Goal: Find contact information: Find contact information

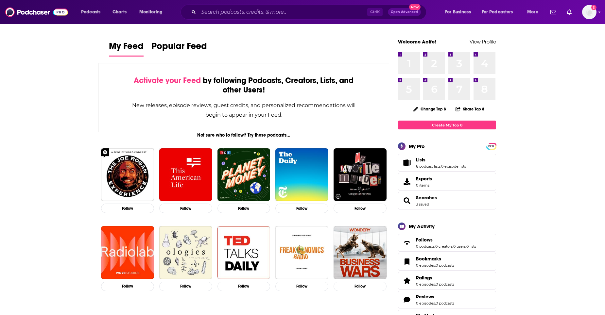
click at [429, 162] on link "Lists" at bounding box center [441, 160] width 50 height 6
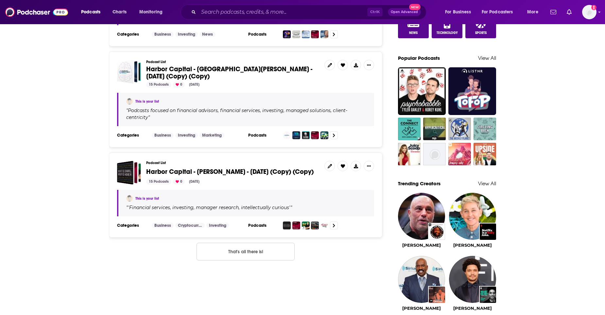
scroll to position [491, 0]
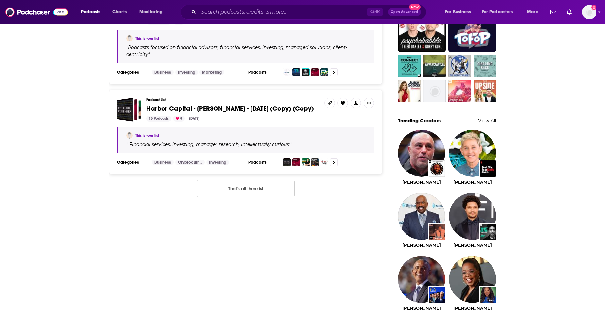
click at [209, 113] on span "Harbor Capital - [PERSON_NAME] - [DATE] (Copy) (Copy)" at bounding box center [230, 109] width 168 height 8
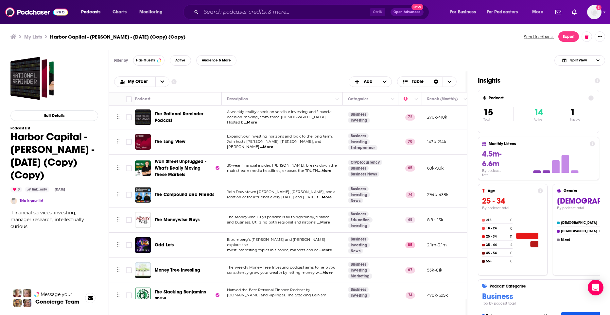
click at [173, 118] on span "The Rational Reminder Podcast" at bounding box center [187, 117] width 65 height 13
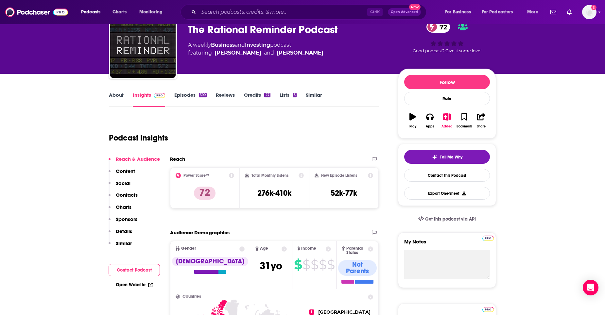
click at [127, 183] on p "Social" at bounding box center [123, 183] width 15 height 6
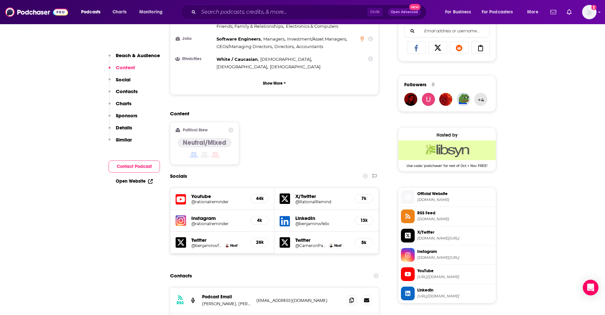
scroll to position [476, 0]
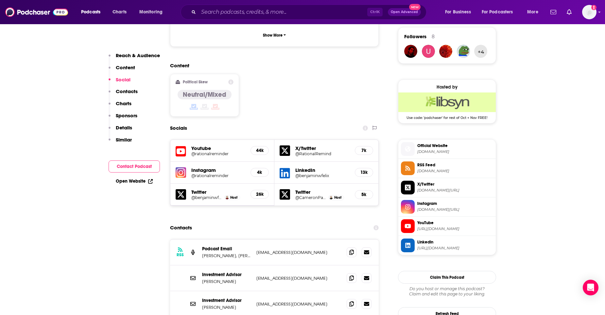
drag, startPoint x: 202, startPoint y: 253, endPoint x: 236, endPoint y: 251, distance: 34.1
click at [236, 266] on div "Investment Advisor Dan Bortolotti dbortolotti@pwlcapital.com dbortolotti@pwlcap…" at bounding box center [274, 279] width 209 height 26
copy p "Dan Bortolotti"
drag, startPoint x: 215, startPoint y: 298, endPoint x: 160, endPoint y: 256, distance: 69.1
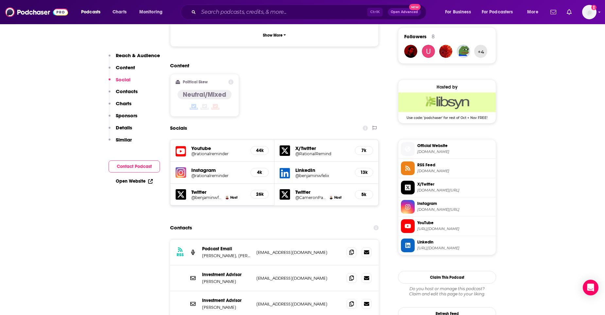
drag, startPoint x: 238, startPoint y: 225, endPoint x: 253, endPoint y: 225, distance: 14.4
click at [253, 240] on div "RSS Podcast Email Benjamin Felix, Cameron Passmore, Mark McGrath, and Dan Borto…" at bounding box center [274, 253] width 209 height 26
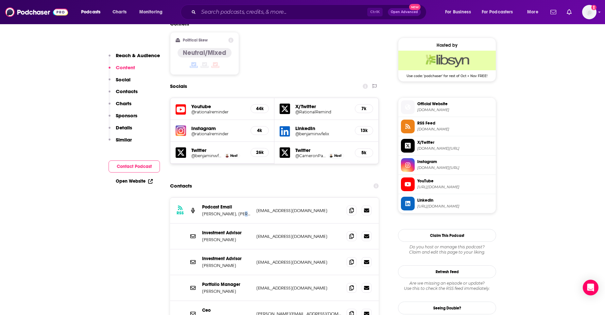
scroll to position [607, 0]
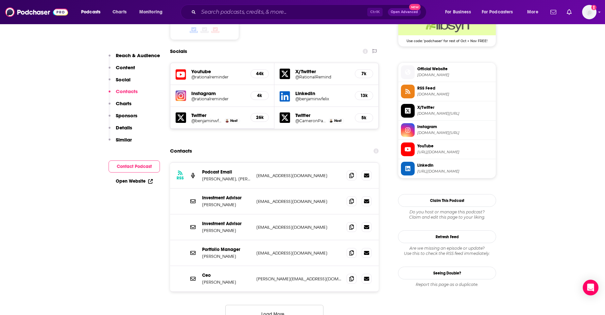
scroll to position [476, 0]
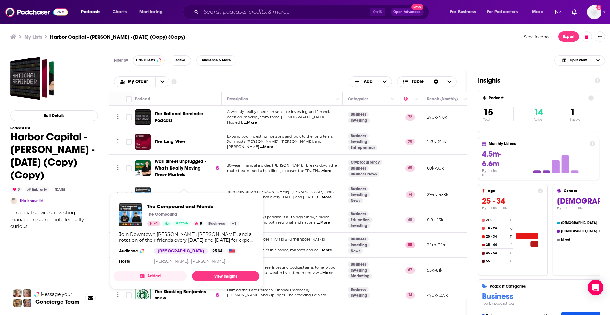
click at [86, 256] on div "Edit Details Podcast List Harbor Capital - Kristof Gleich - March 27, 2025 (Cop…" at bounding box center [54, 212] width 88 height 310
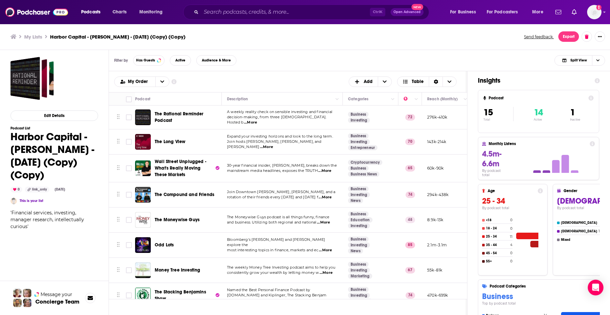
click at [187, 172] on span "Wall Street Unplugged - What's Really Moving These Markets" at bounding box center [184, 169] width 59 height 20
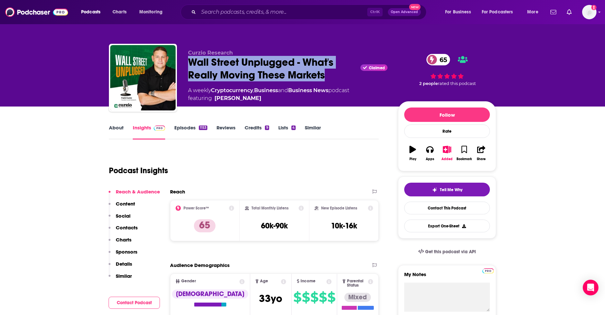
drag, startPoint x: 189, startPoint y: 62, endPoint x: 328, endPoint y: 72, distance: 139.8
click at [328, 72] on div "Wall Street Unplugged - What's Really Moving These Markets Claimed 65" at bounding box center [288, 69] width 200 height 26
copy h2 "Wall Street Unplugged - What's Really Moving These Markets"
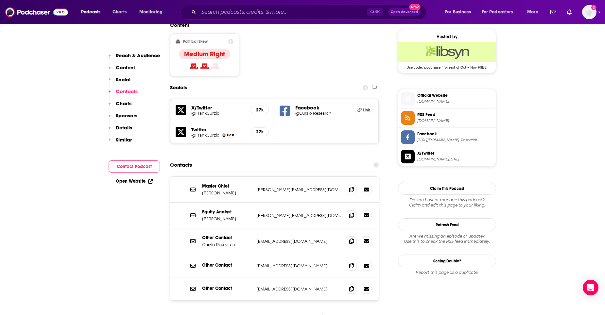
scroll to position [524, 0]
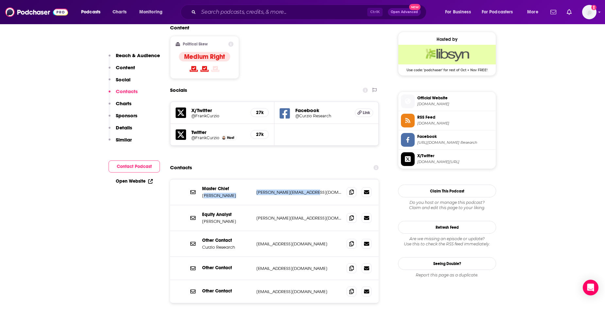
drag, startPoint x: 204, startPoint y: 155, endPoint x: 307, endPoint y: 152, distance: 102.8
click at [0, 0] on div "Master Chief Christine Curzio christine@curzioresearch.com christine@curziorese…" at bounding box center [0, 0] width 0 height 0
drag, startPoint x: 307, startPoint y: 152, endPoint x: 316, endPoint y: 152, distance: 8.8
click at [316, 190] on p "christine@curzioresearch.com" at bounding box center [299, 193] width 85 height 6
drag, startPoint x: 316, startPoint y: 152, endPoint x: 216, endPoint y: 160, distance: 100.1
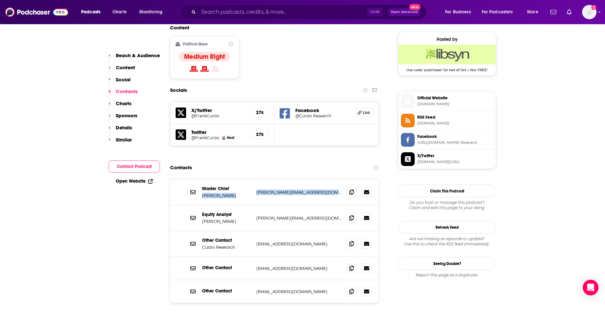
click at [216, 180] on div "Master Chief Christine Curzio christine@curzioresearch.com christine@curziorese…" at bounding box center [274, 193] width 209 height 26
copy div "Christine Curzio christine@curzioresearch.com christine@curzioresearch.com"
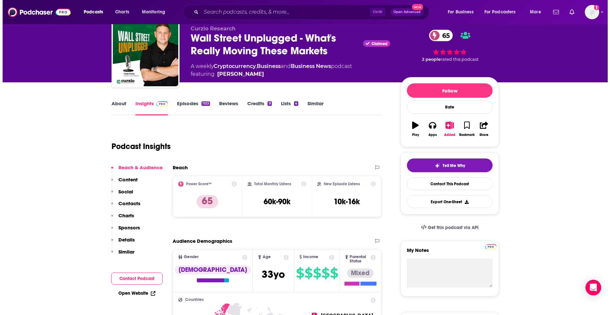
scroll to position [0, 0]
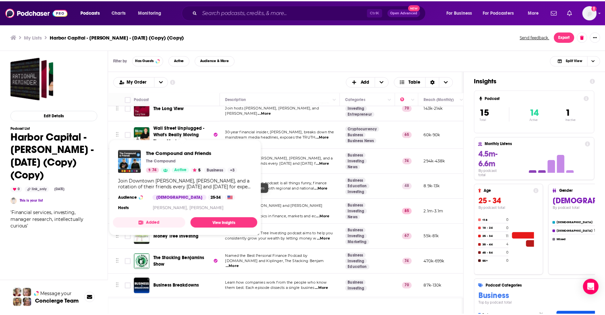
scroll to position [65, 0]
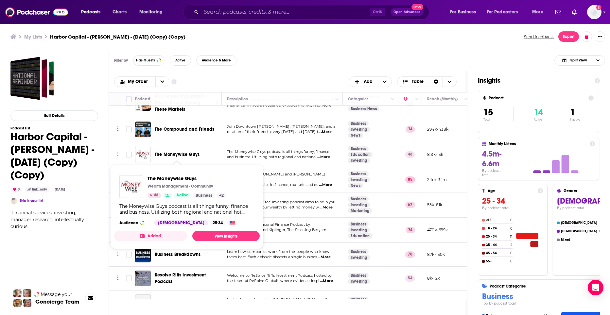
click at [196, 156] on span "The Moneywise Guys" at bounding box center [177, 155] width 45 height 6
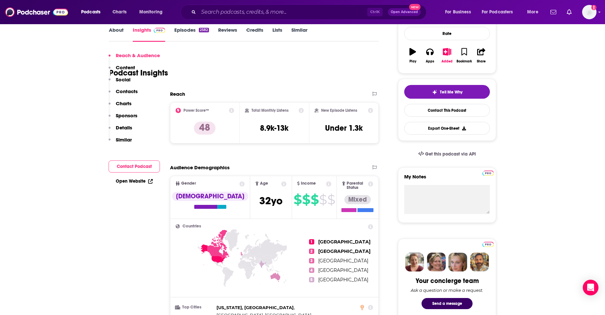
scroll to position [131, 0]
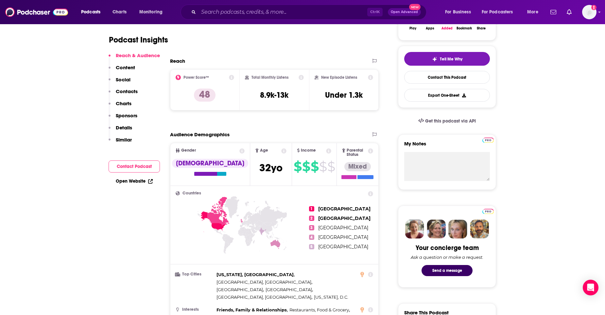
click at [128, 80] on p "Social" at bounding box center [123, 80] width 15 height 6
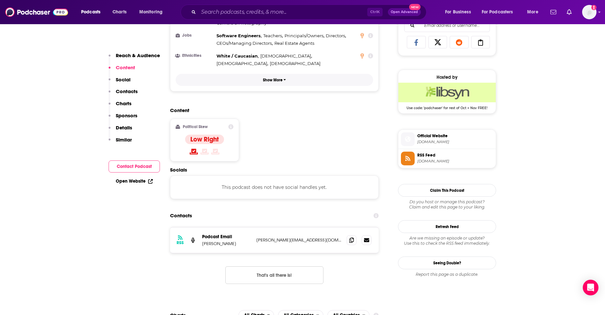
scroll to position [458, 0]
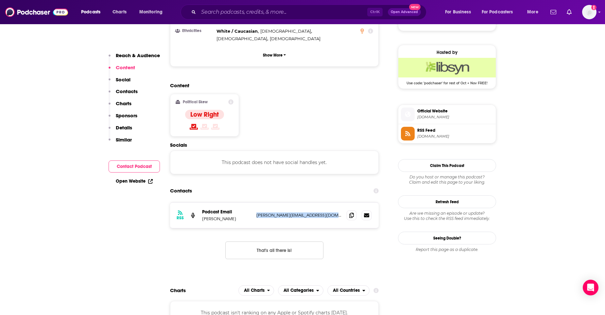
drag, startPoint x: 256, startPoint y: 186, endPoint x: 360, endPoint y: 198, distance: 104.7
click at [360, 203] on div "RSS Podcast Email Steven Nicklaus Steven@moneywiseguys.com Steven@moneywiseguys…" at bounding box center [274, 216] width 209 height 26
drag, startPoint x: 203, startPoint y: 194, endPoint x: 322, endPoint y: 198, distance: 119.2
click at [322, 203] on div "RSS Podcast Email Steven Nicklaus Steven@moneywiseguys.com Steven@moneywiseguys…" at bounding box center [274, 216] width 209 height 26
copy div "Steven Nicklaus Steven@moneywiseguys.com"
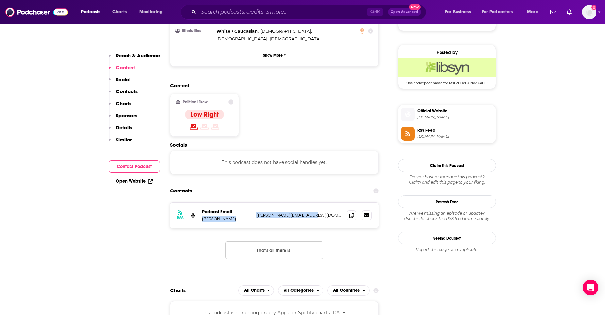
click at [206, 220] on div "RSS Podcast Email Steven Nicklaus Steven@moneywiseguys.com Steven@moneywiseguys…" at bounding box center [274, 236] width 209 height 67
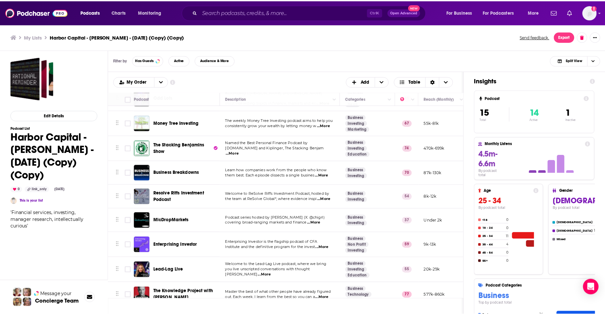
scroll to position [147, 0]
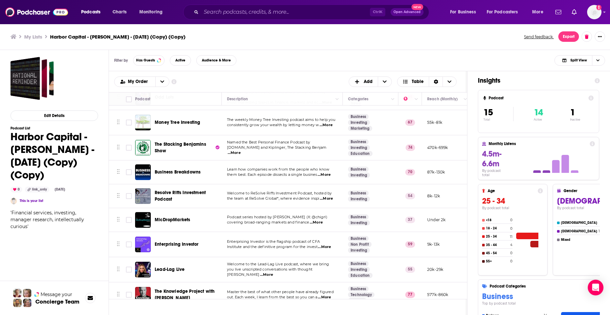
click at [160, 120] on span "Money Tree Investing" at bounding box center [177, 123] width 45 height 6
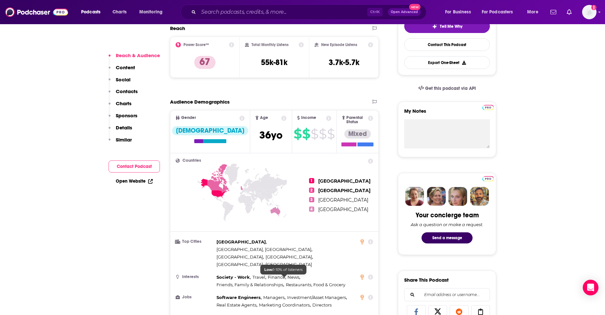
scroll to position [196, 0]
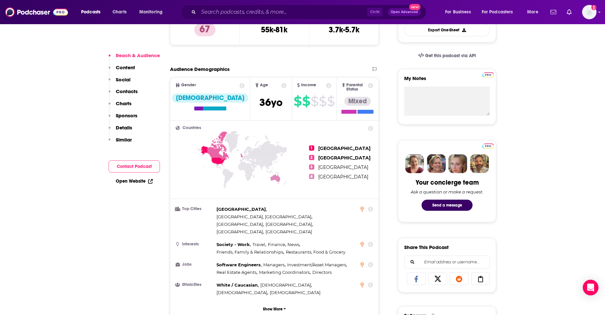
click at [122, 91] on p "Contacts" at bounding box center [127, 91] width 22 height 6
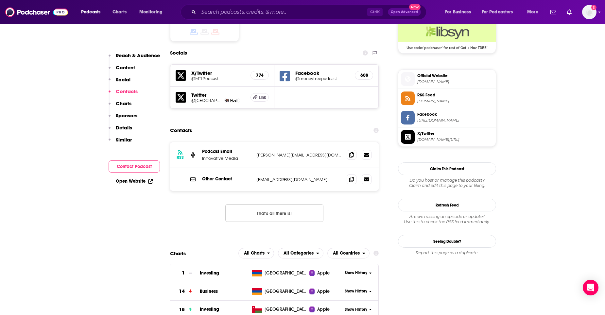
scroll to position [513, 0]
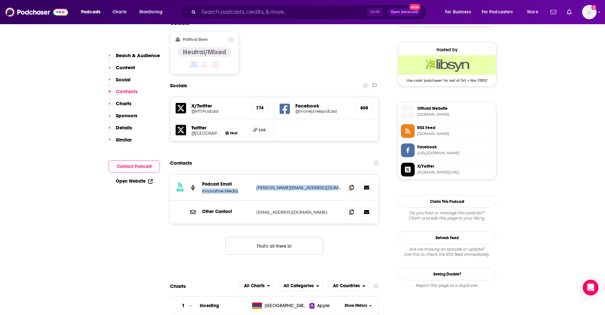
drag, startPoint x: 202, startPoint y: 157, endPoint x: 337, endPoint y: 150, distance: 136.0
click at [337, 175] on div "RSS Podcast Email Innovative Media kirk@innovativefinancialmedia.com kirk@innov…" at bounding box center [274, 188] width 209 height 26
copy div "Innovative Media kirk@innovativefinancialmedia.com"
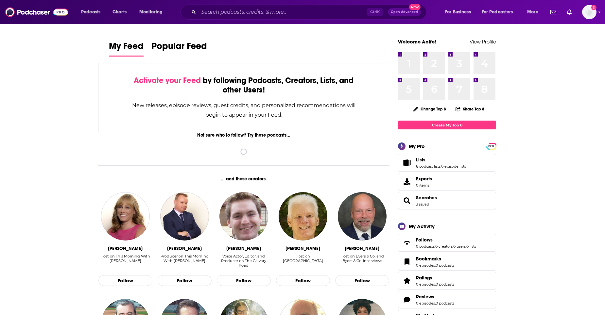
click at [435, 158] on link "Lists" at bounding box center [441, 160] width 50 height 6
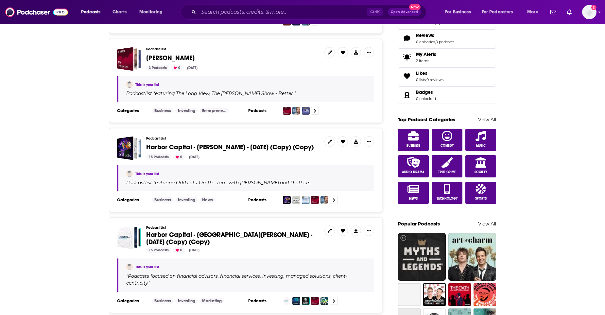
scroll to position [458, 0]
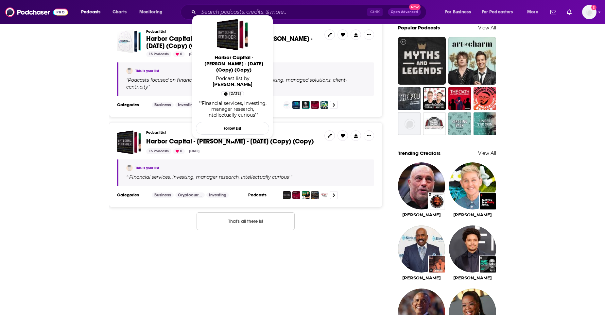
click at [224, 146] on span "Harbor Capital - [PERSON_NAME] - [DATE] (Copy) (Copy)" at bounding box center [230, 141] width 168 height 8
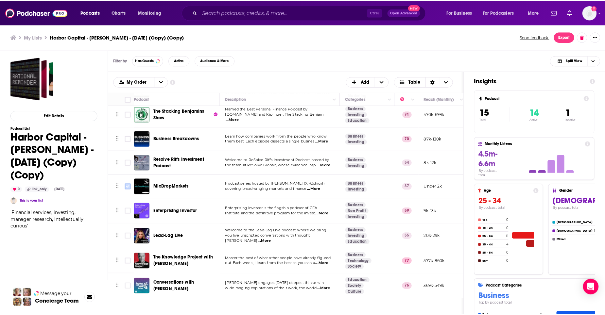
scroll to position [153, 0]
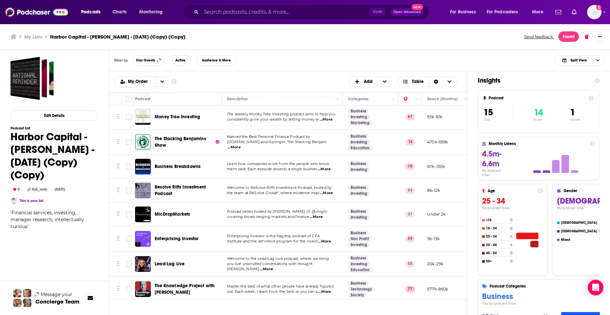
click at [161, 143] on span "The Stacking Benjamins Show" at bounding box center [180, 142] width 51 height 12
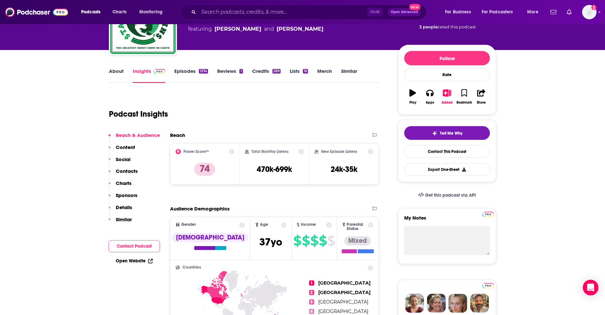
scroll to position [131, 0]
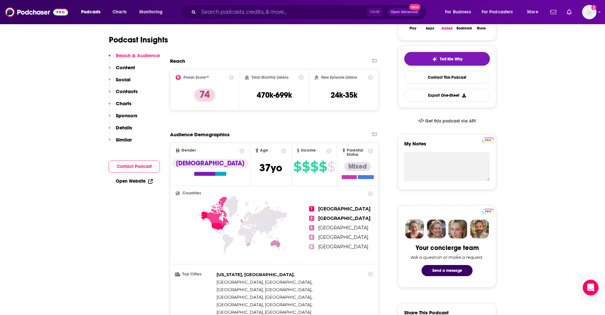
click at [120, 92] on p "Contacts" at bounding box center [127, 91] width 22 height 6
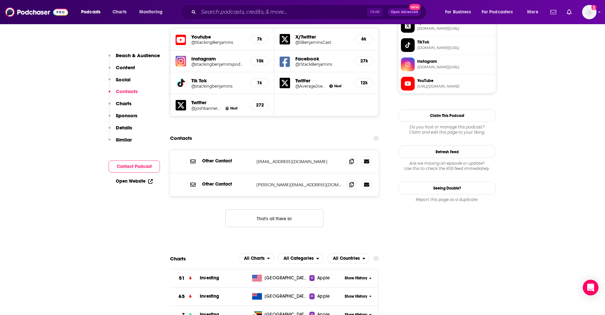
scroll to position [598, 0]
click at [279, 150] on div "Other Contact [EMAIL_ADDRESS][DOMAIN_NAME] [EMAIL_ADDRESS][DOMAIN_NAME]" at bounding box center [274, 161] width 209 height 23
drag, startPoint x: 255, startPoint y: 142, endPoint x: 315, endPoint y: 145, distance: 60.3
click at [315, 173] on div "Other Contact [PERSON_NAME][EMAIL_ADDRESS][DOMAIN_NAME] [PERSON_NAME][EMAIL_ADD…" at bounding box center [274, 184] width 209 height 23
copy p "[PERSON_NAME][EMAIL_ADDRESS][DOMAIN_NAME]"
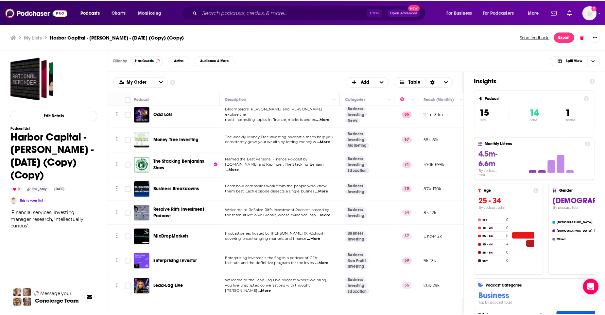
scroll to position [164, 0]
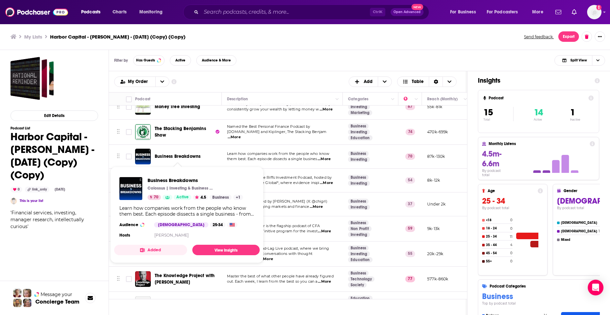
click at [171, 155] on span "Business Breakdowns" at bounding box center [178, 157] width 46 height 6
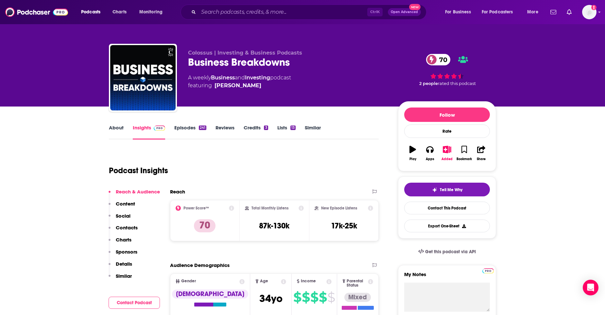
click at [130, 214] on p "Social" at bounding box center [123, 216] width 15 height 6
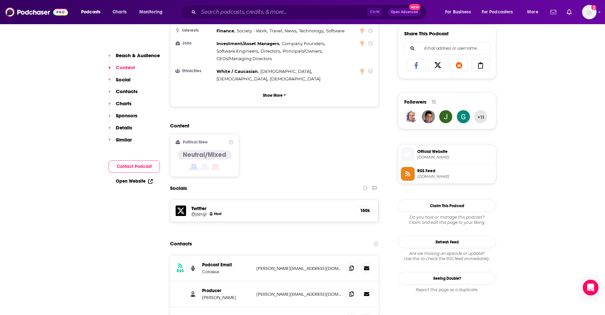
scroll to position [541, 0]
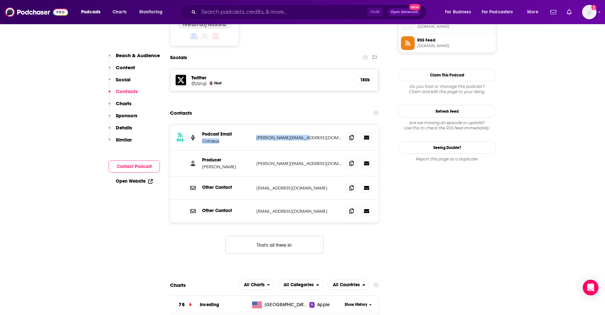
drag, startPoint x: 312, startPoint y: 109, endPoint x: 201, endPoint y: 116, distance: 111.8
click at [201, 125] on div "RSS Podcast Email Colossus [EMAIL_ADDRESS][DOMAIN_NAME] [PERSON_NAME][EMAIL_ADD…" at bounding box center [274, 138] width 209 height 26
copy div "Colossus [EMAIL_ADDRESS][DOMAIN_NAME]"
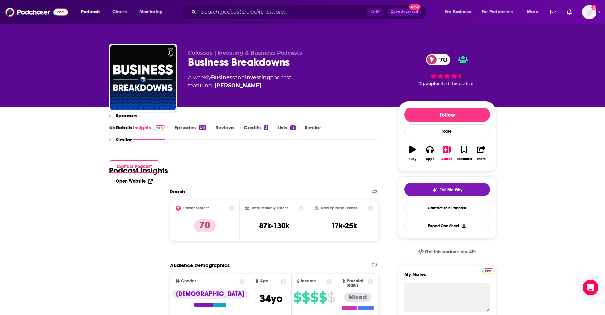
scroll to position [196, 0]
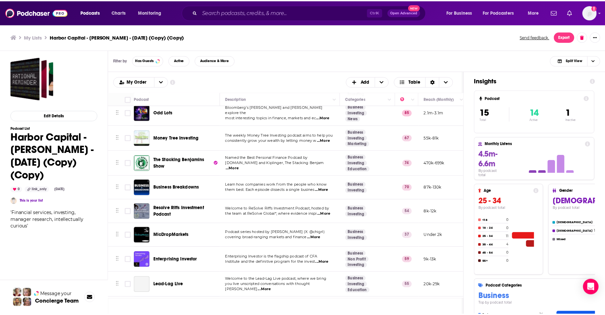
scroll to position [186, 0]
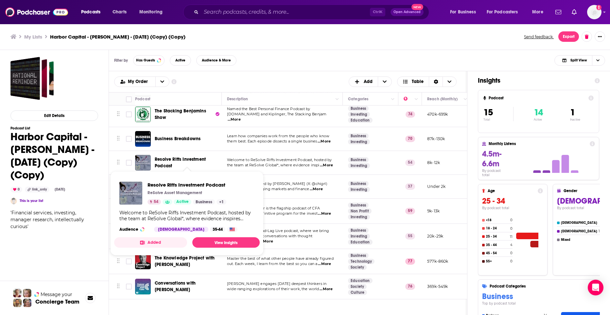
click at [165, 160] on span "Resolve Riffs Investment Podcast" at bounding box center [180, 163] width 51 height 12
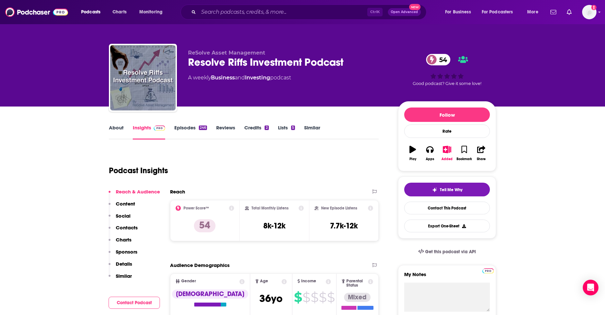
click at [126, 217] on p "Social" at bounding box center [123, 216] width 15 height 6
click at [128, 231] on button "Contacts" at bounding box center [123, 231] width 29 height 12
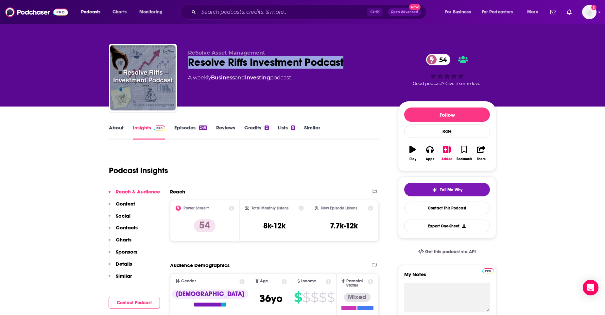
drag, startPoint x: 189, startPoint y: 60, endPoint x: 386, endPoint y: 63, distance: 197.3
click at [386, 63] on div "Resolve Riffs Investment Podcast 54" at bounding box center [288, 62] width 200 height 13
copy h2 "Resolve Riffs Investment Podcast"
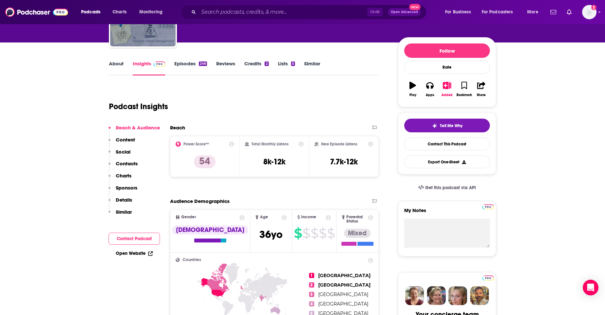
scroll to position [98, 0]
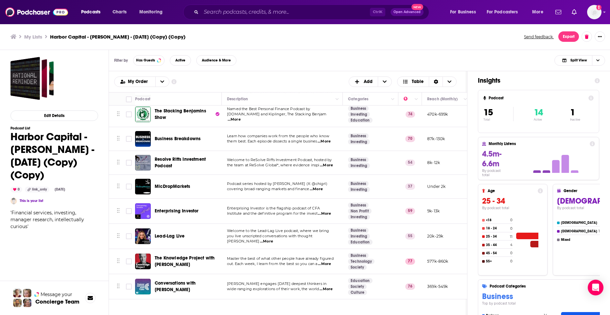
scroll to position [186, 0]
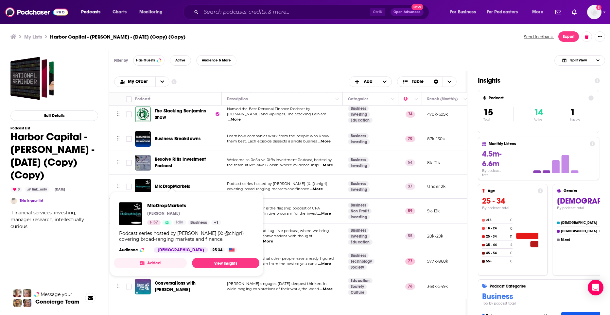
click at [168, 184] on span "MicDropMarkets" at bounding box center [172, 187] width 35 height 6
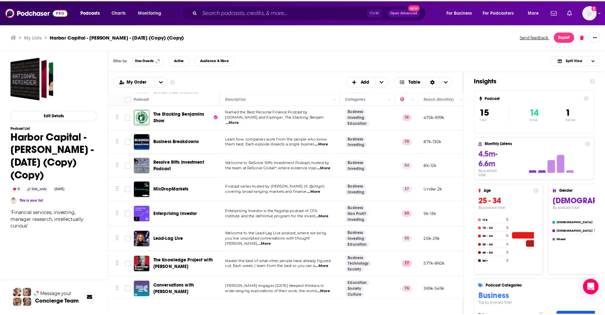
scroll to position [186, 0]
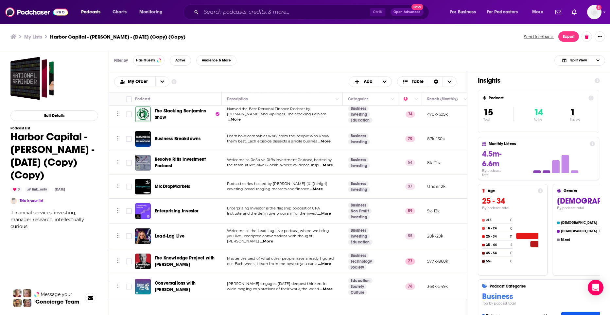
click at [196, 208] on span "Enterprising Investor" at bounding box center [177, 211] width 44 height 6
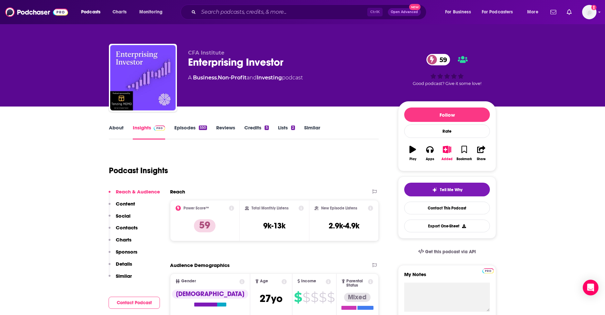
click at [125, 215] on p "Social" at bounding box center [123, 216] width 15 height 6
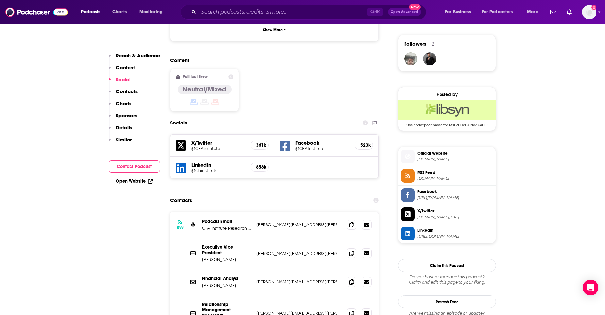
scroll to position [534, 0]
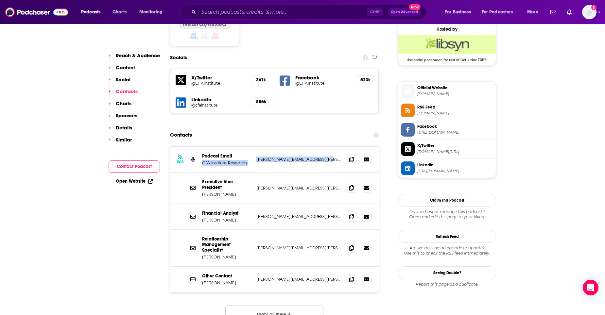
drag, startPoint x: 318, startPoint y: 132, endPoint x: 203, endPoint y: 137, distance: 116.0
click at [0, 0] on div "Podcast Email CFA Institute Research Foundation [PERSON_NAME][EMAIL_ADDRESS][PE…" at bounding box center [0, 0] width 0 height 0
copy div "CFA Institute Research Foundation [PERSON_NAME][EMAIL_ADDRESS][PERSON_NAME][DOM…"
click at [295, 173] on div "Executive Vice President [PERSON_NAME] [PERSON_NAME][EMAIL_ADDRESS][PERSON_NAME…" at bounding box center [274, 188] width 209 height 31
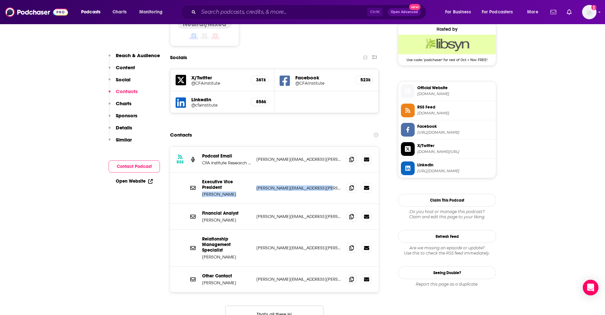
drag, startPoint x: 202, startPoint y: 172, endPoint x: 322, endPoint y: 162, distance: 120.5
click at [322, 173] on div "Executive Vice President [PERSON_NAME] [PERSON_NAME][EMAIL_ADDRESS][PERSON_NAME…" at bounding box center [274, 188] width 209 height 31
copy div "[PERSON_NAME] [PERSON_NAME][EMAIL_ADDRESS][PERSON_NAME][DOMAIN_NAME]"
click at [212, 218] on p "[PERSON_NAME]" at bounding box center [226, 221] width 49 height 6
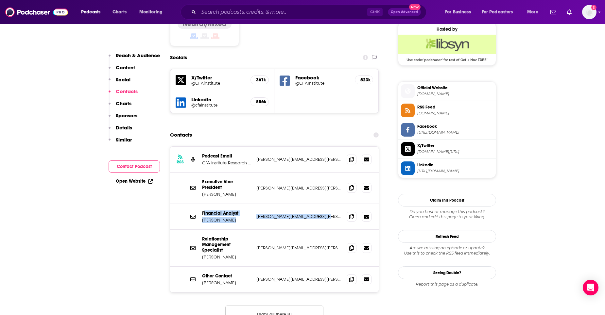
drag, startPoint x: 204, startPoint y: 186, endPoint x: 325, endPoint y: 187, distance: 121.7
click at [325, 204] on div "Financial Analyst [PERSON_NAME] [PERSON_NAME][EMAIL_ADDRESS][PERSON_NAME][DOMAI…" at bounding box center [274, 217] width 209 height 26
copy div "inancial Analyst [PERSON_NAME] [PERSON_NAME][EMAIL_ADDRESS][PERSON_NAME][DOMAIN…"
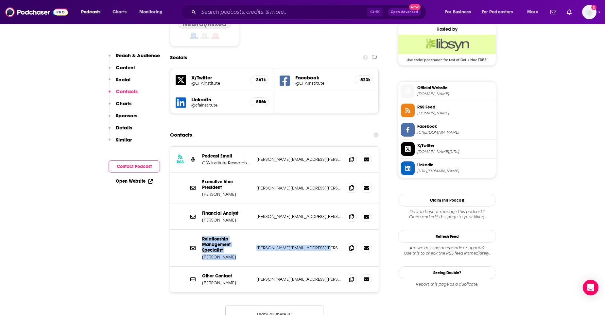
drag, startPoint x: 305, startPoint y: 225, endPoint x: 201, endPoint y: 212, distance: 104.6
click at [201, 230] on div "Relationship Management Specialist [PERSON_NAME] [PERSON_NAME][EMAIL_ADDRESS][P…" at bounding box center [274, 248] width 209 height 37
copy div "Relationship Management Specialist [PERSON_NAME] [PERSON_NAME][EMAIL_ADDRESS][P…"
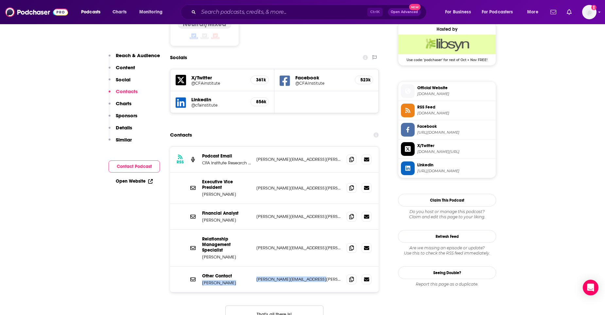
drag, startPoint x: 319, startPoint y: 251, endPoint x: 204, endPoint y: 259, distance: 116.1
click at [0, 0] on div "Other Contact [PERSON_NAME] [PERSON_NAME][EMAIL_ADDRESS][PERSON_NAME][DOMAIN_NA…" at bounding box center [0, 0] width 0 height 0
copy div "[PERSON_NAME] [PERSON_NAME][EMAIL_ADDRESS][PERSON_NAME][DOMAIN_NAME]"
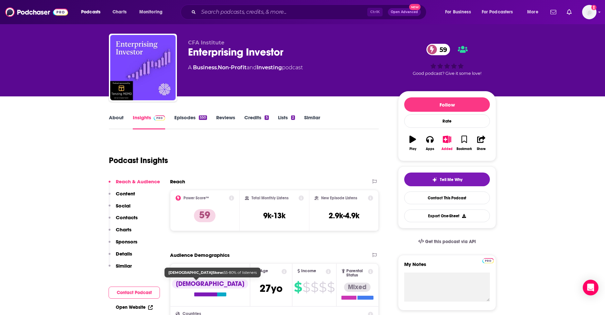
scroll to position [0, 0]
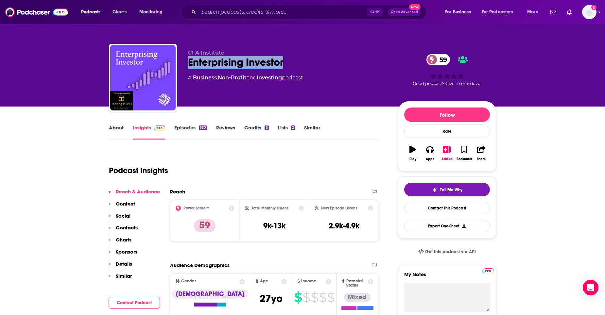
drag, startPoint x: 187, startPoint y: 60, endPoint x: 338, endPoint y: 61, distance: 150.2
click at [338, 61] on div "CFA Institute Enterprising Investor 59 A Business , Non-Profit and Investing po…" at bounding box center [302, 79] width 387 height 71
copy h2 "Enterprising Investor"
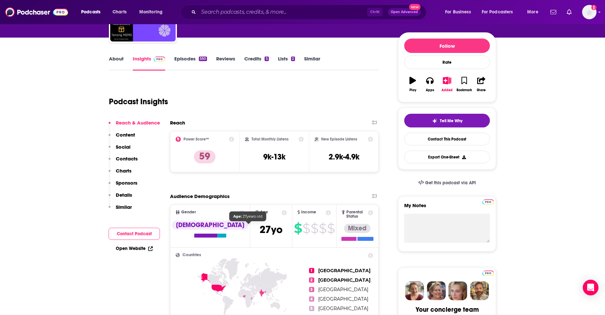
scroll to position [65, 0]
